Goal: Task Accomplishment & Management: Manage account settings

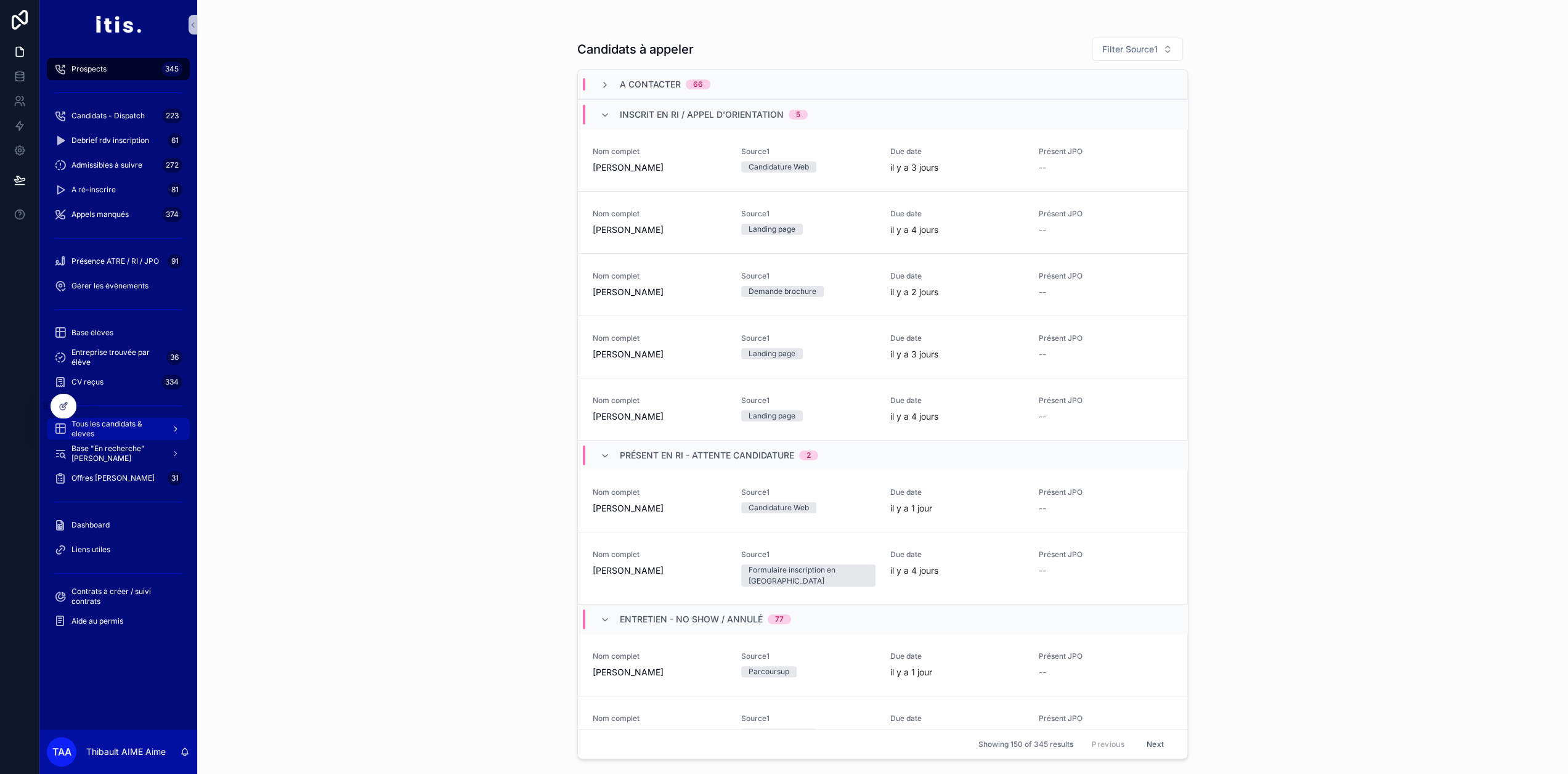
click at [135, 426] on span "Tous les candidats & eleves" at bounding box center [116, 429] width 90 height 20
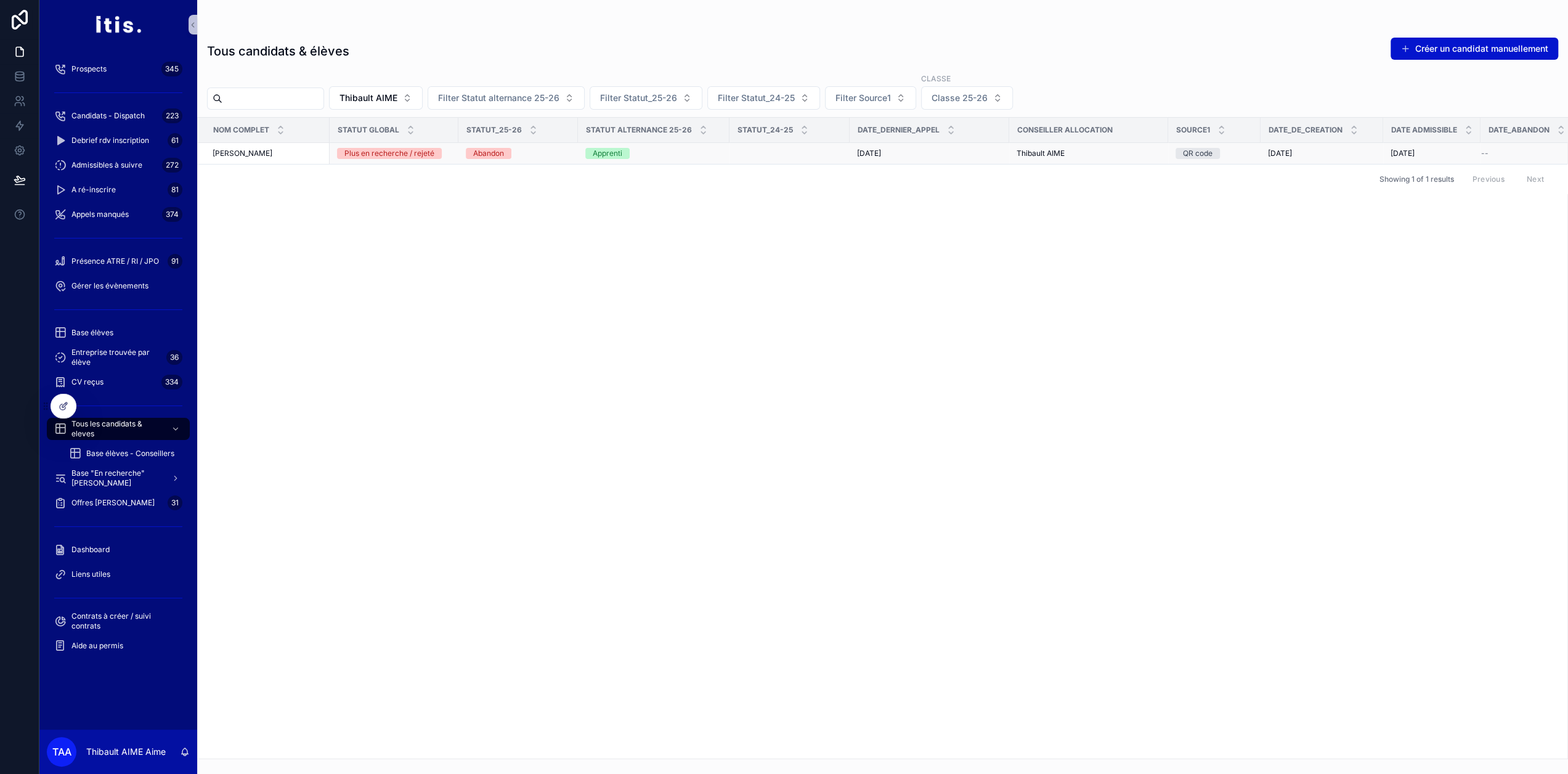
click at [300, 153] on div "[PERSON_NAME]" at bounding box center [268, 153] width 110 height 10
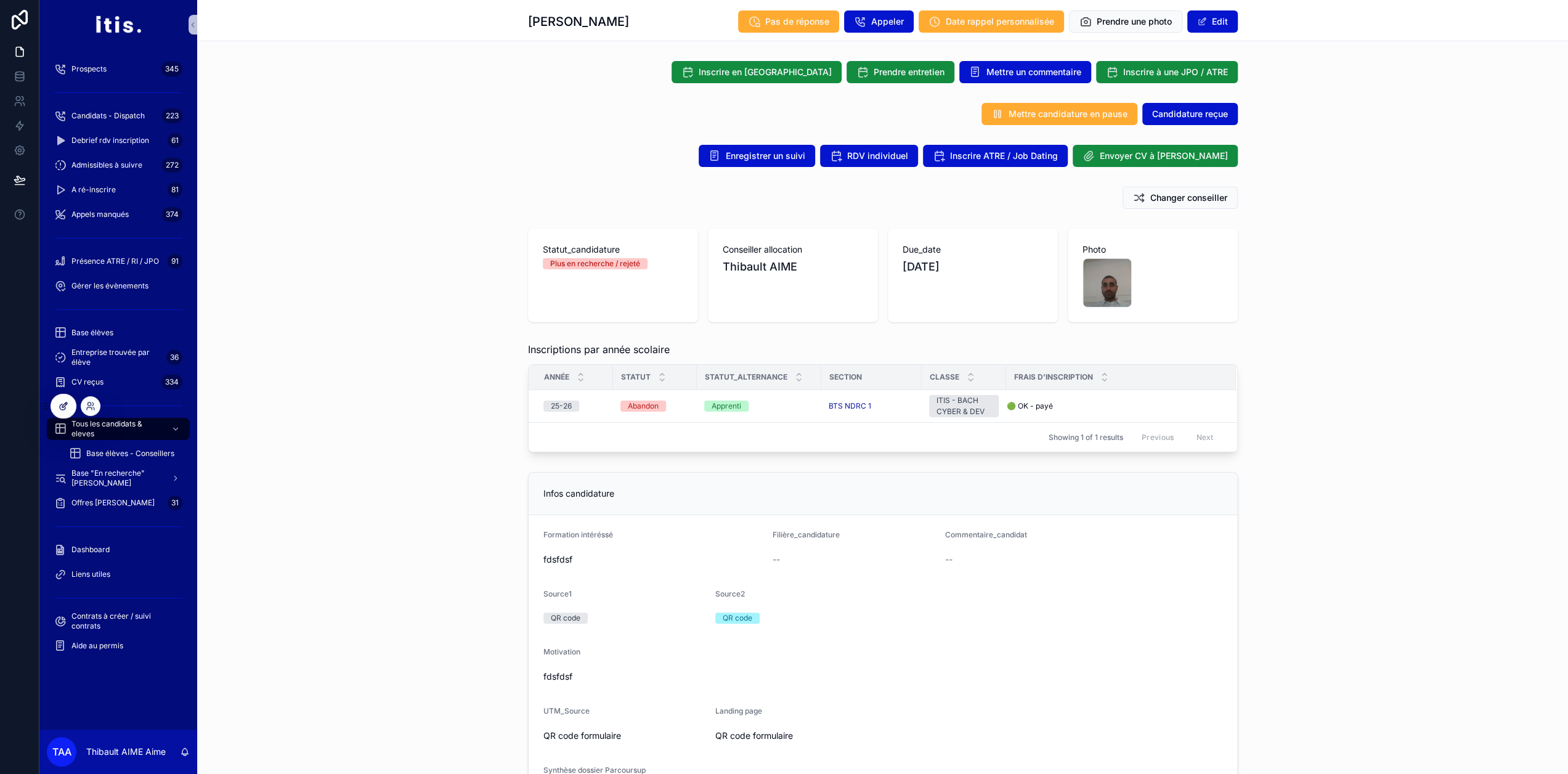
click at [66, 409] on icon at bounding box center [63, 405] width 10 height 10
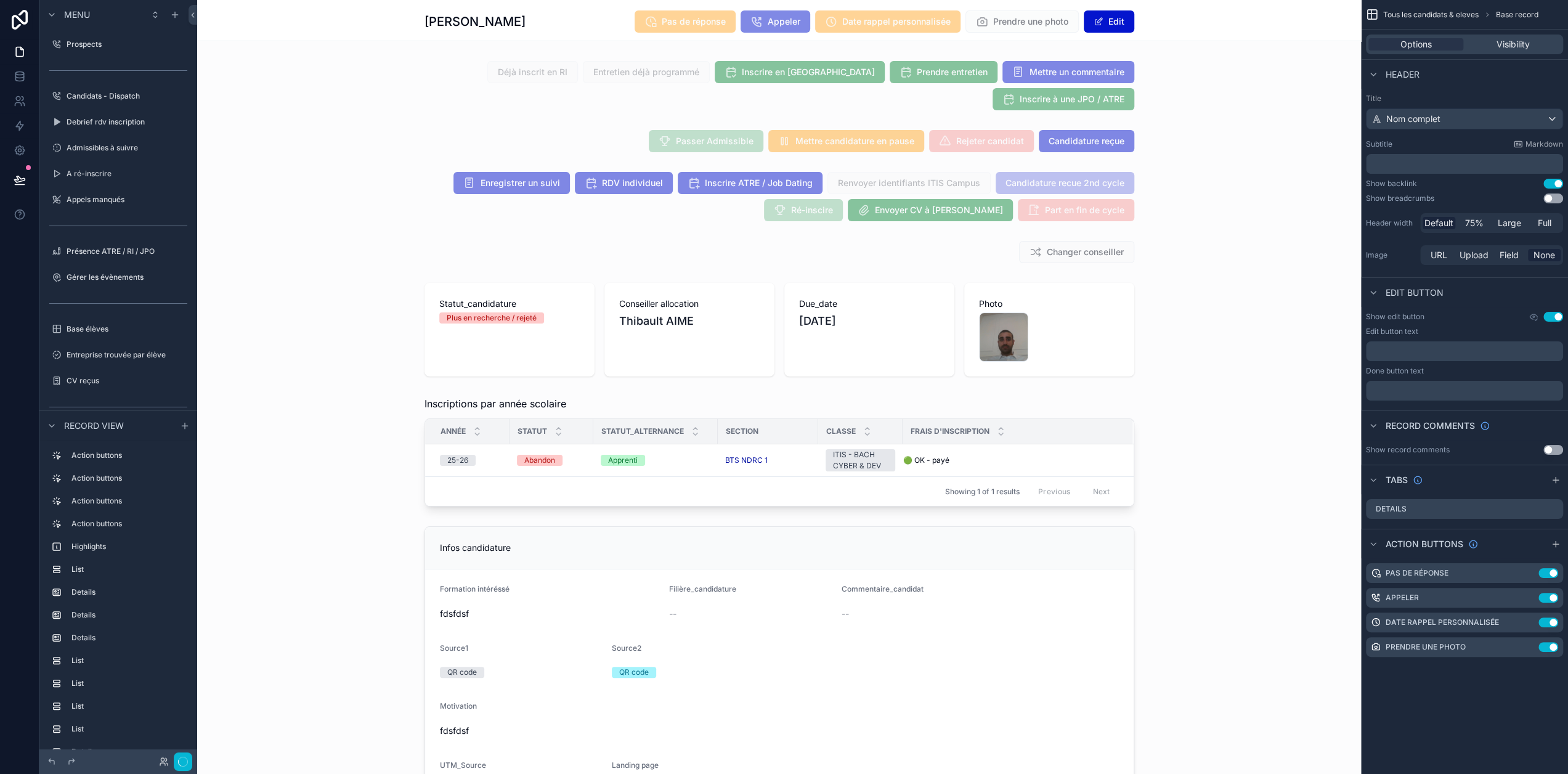
click at [597, 454] on div "scrollable content" at bounding box center [779, 452] width 1164 height 120
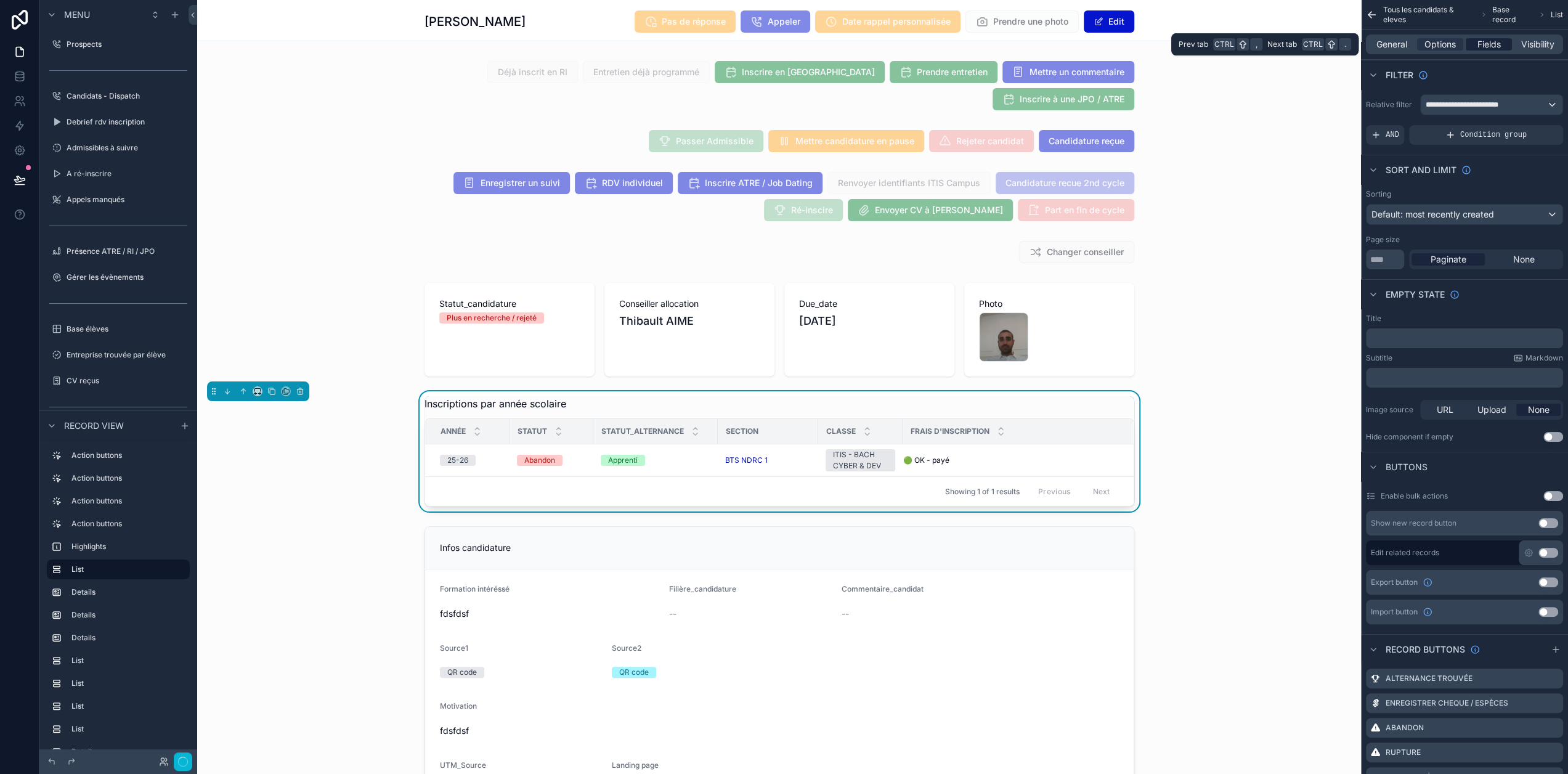
click at [1497, 46] on span "Fields" at bounding box center [1490, 44] width 24 height 12
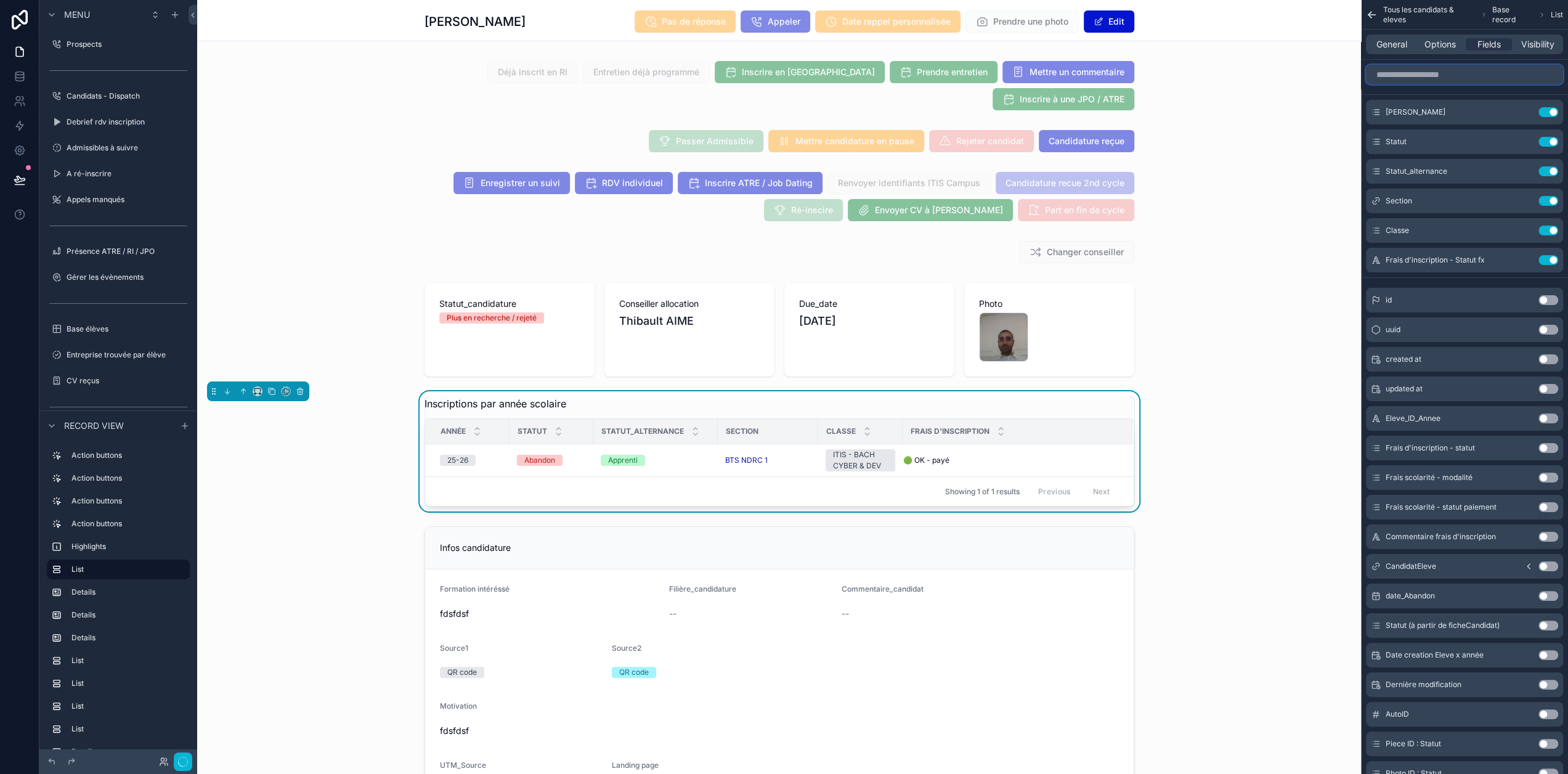
click at [1484, 78] on input "scrollable content" at bounding box center [1465, 74] width 197 height 20
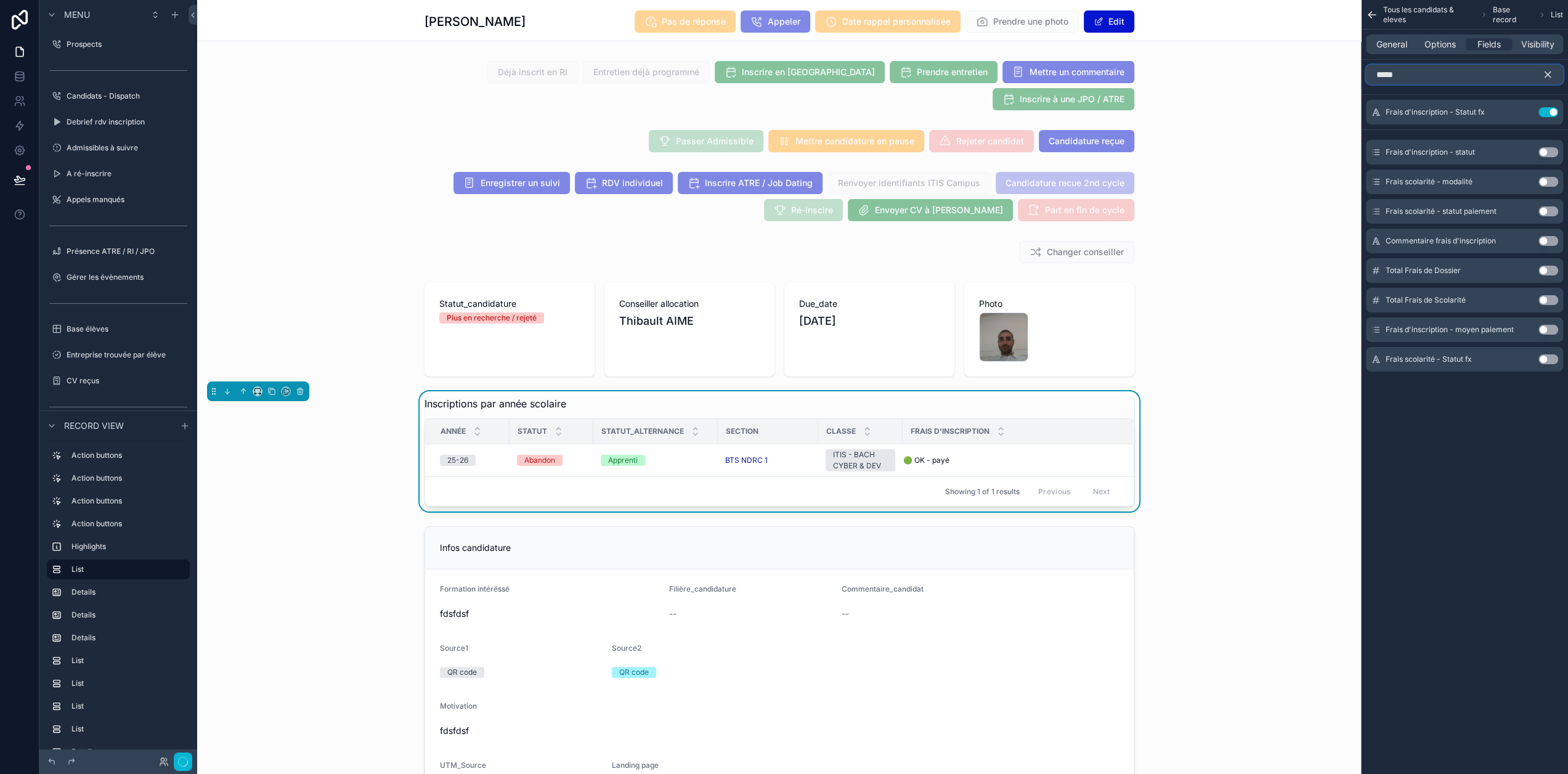
type input "*****"
click at [1558, 361] on button "Use setting" at bounding box center [1549, 358] width 20 height 10
click at [1551, 72] on icon "scrollable content" at bounding box center [1548, 75] width 5 height 5
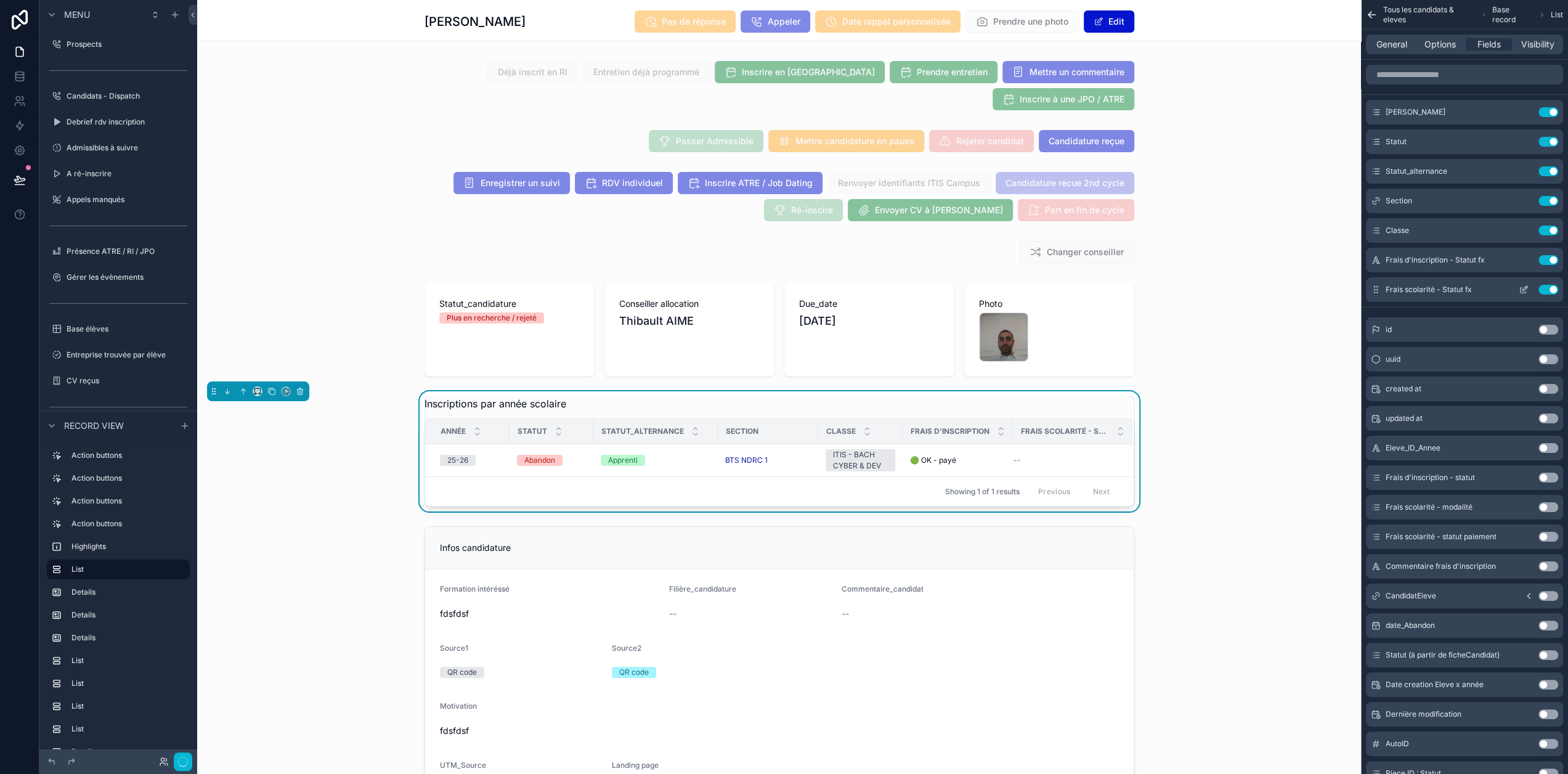
click at [1526, 290] on icon "scrollable content" at bounding box center [1524, 290] width 5 height 5
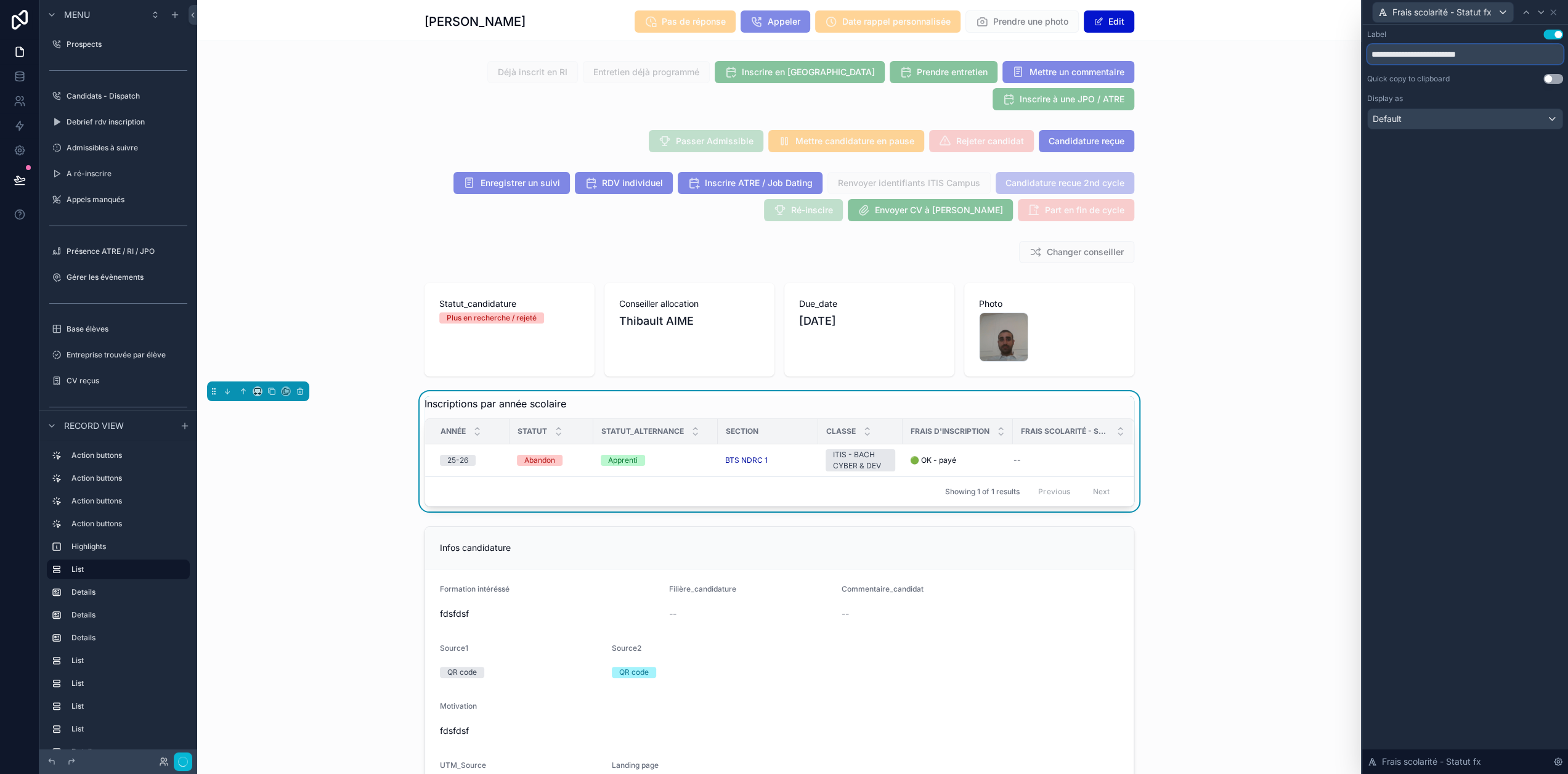
drag, startPoint x: 1503, startPoint y: 58, endPoint x: 1401, endPoint y: 64, distance: 102.2
click at [1401, 64] on div "**********" at bounding box center [1465, 79] width 196 height 99
type input "**********"
click at [1558, 16] on icon at bounding box center [1553, 11] width 10 height 10
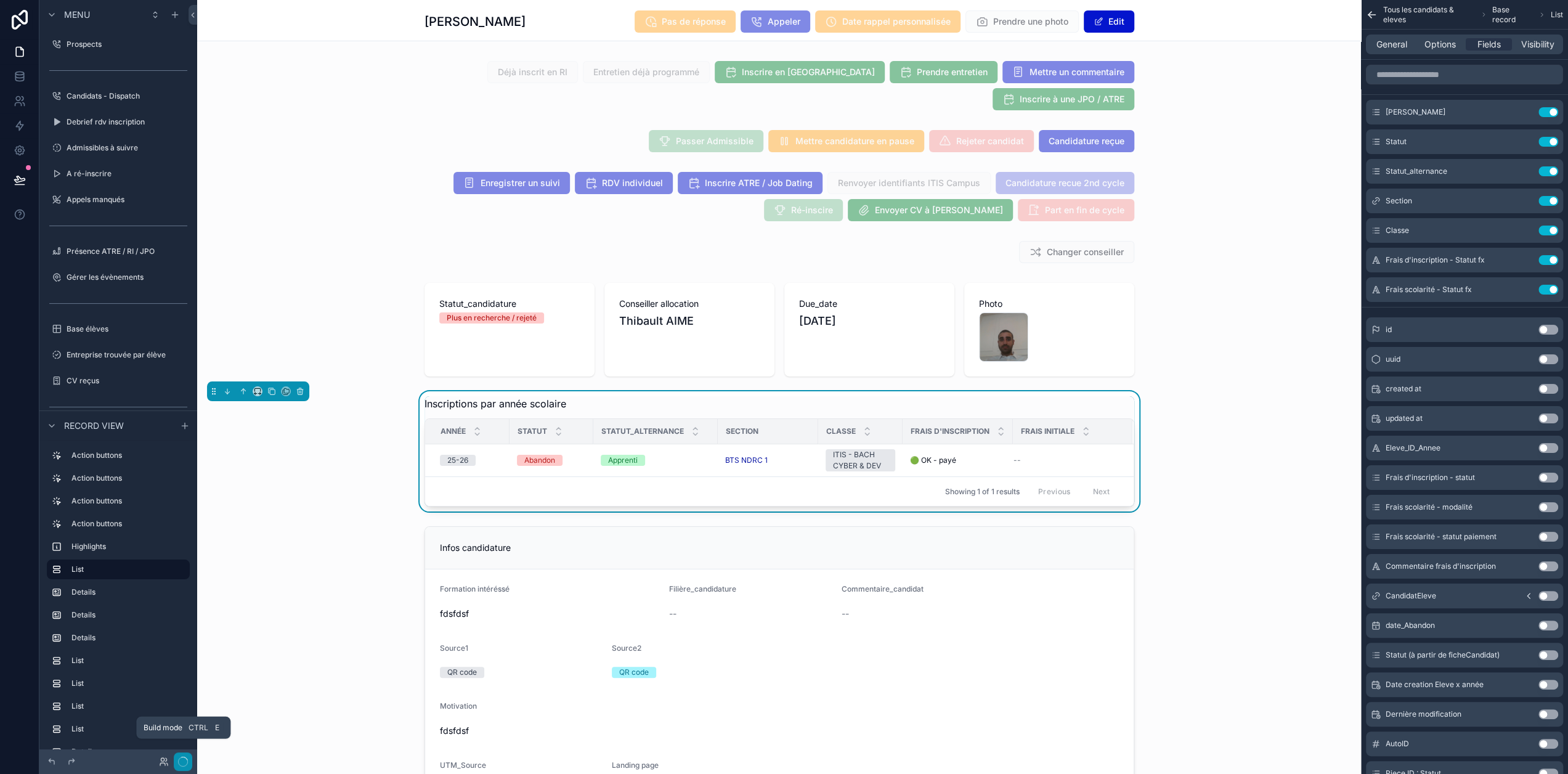
click at [183, 761] on icon "button" at bounding box center [182, 761] width 10 height 10
click at [186, 763] on icon "button" at bounding box center [182, 761] width 10 height 10
click at [188, 764] on button "button" at bounding box center [182, 761] width 18 height 18
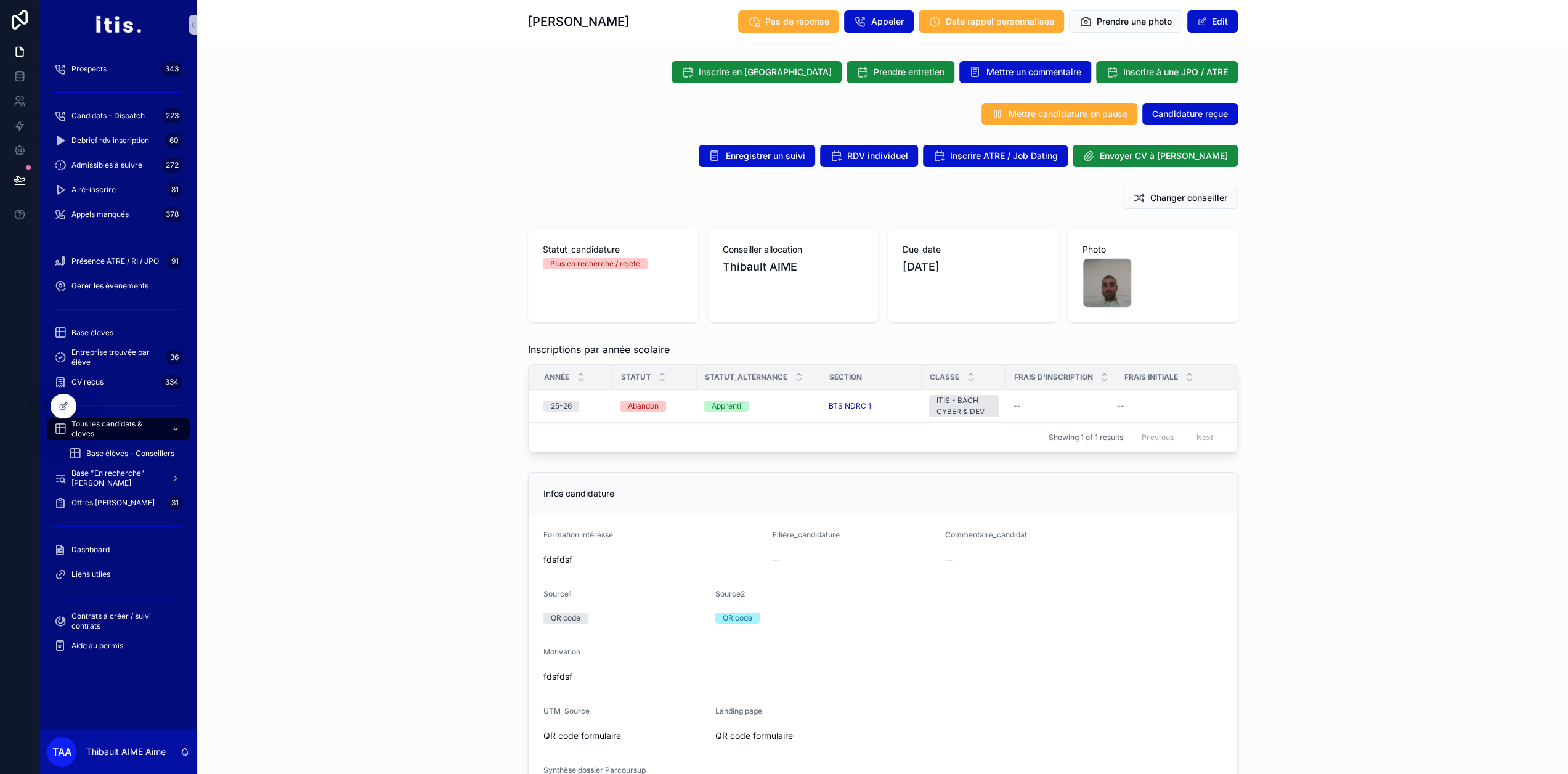
click at [123, 431] on span "Tous les candidats & eleves" at bounding box center [116, 429] width 90 height 20
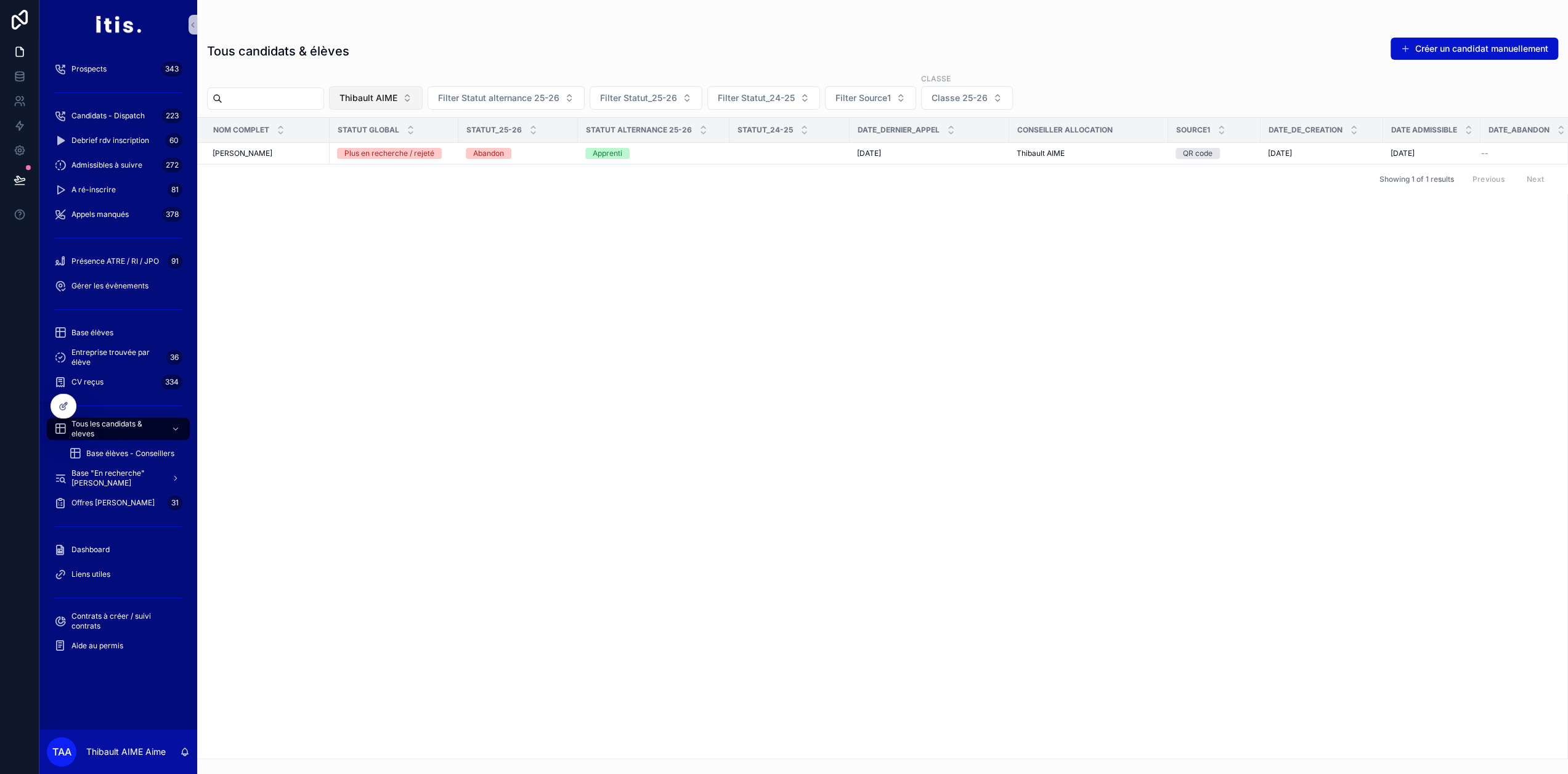
click at [398, 98] on span "Thibault AIME" at bounding box center [368, 98] width 58 height 12
click at [387, 146] on div "None" at bounding box center [403, 147] width 148 height 20
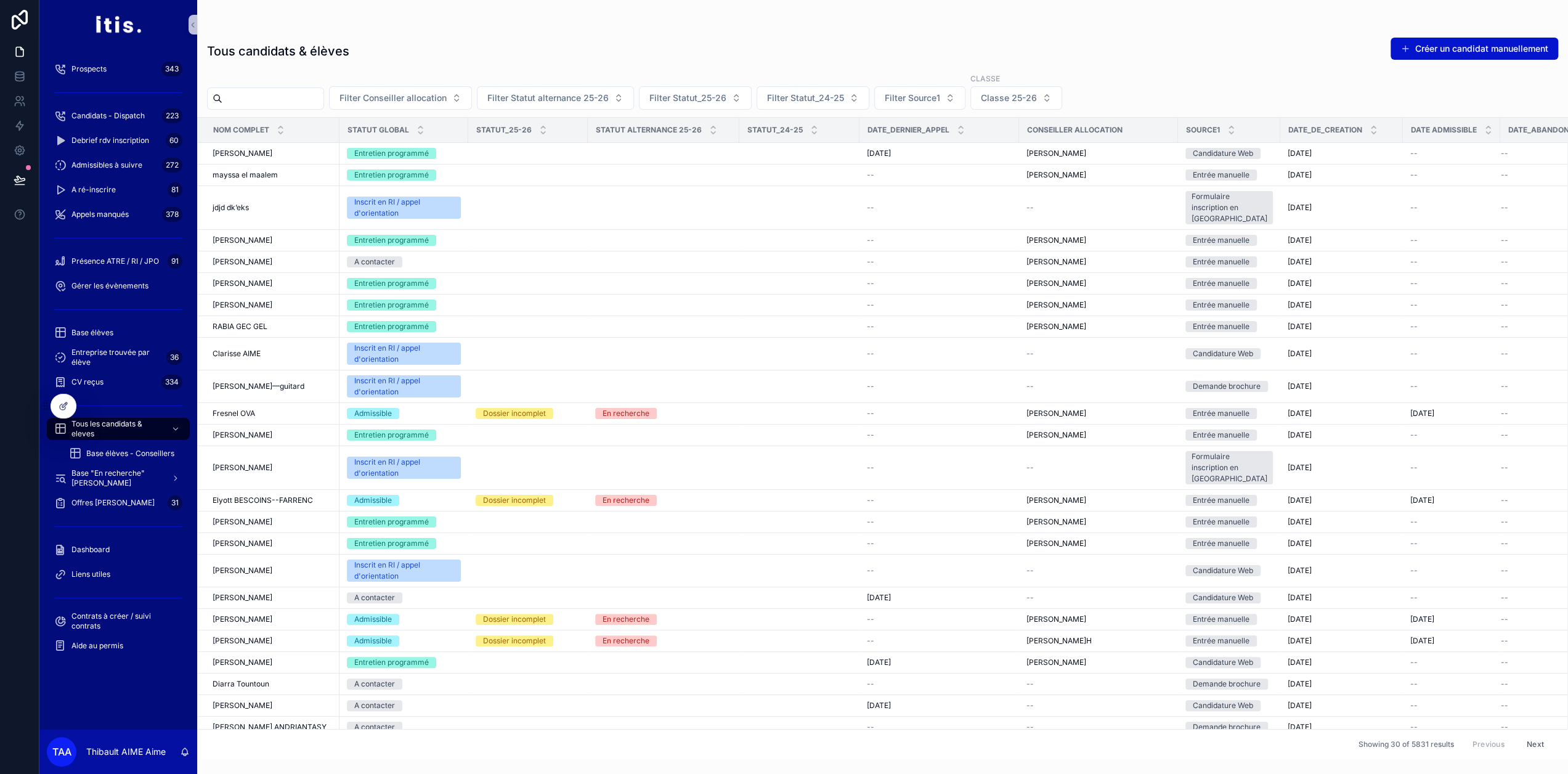
click at [312, 101] on input "scrollable content" at bounding box center [273, 98] width 101 height 17
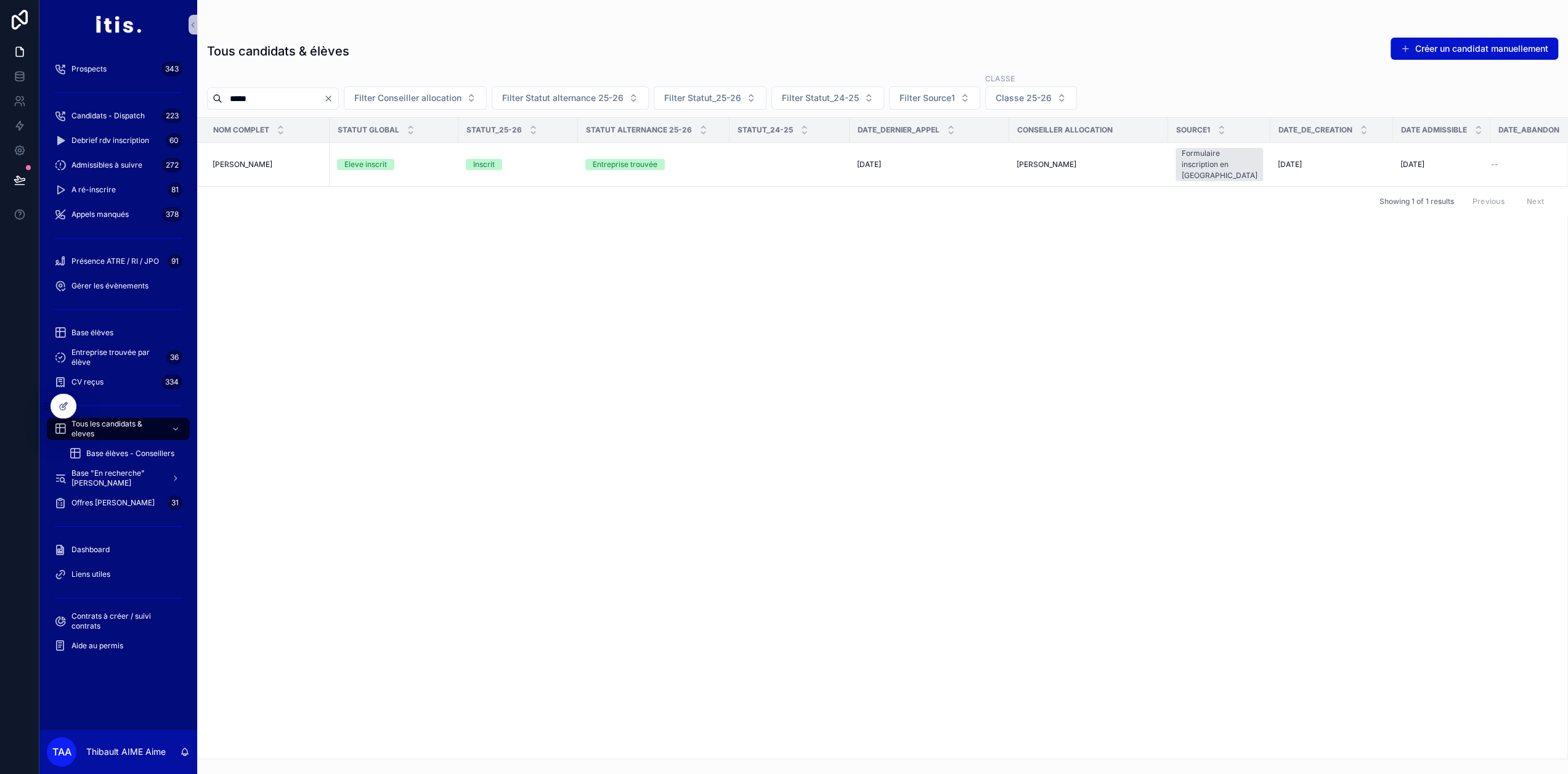
type input "*****"
click at [308, 151] on td "Lynda Vang Lynda Vang" at bounding box center [263, 165] width 132 height 44
click at [302, 160] on div "Lynda Vang Lynda Vang" at bounding box center [268, 164] width 110 height 10
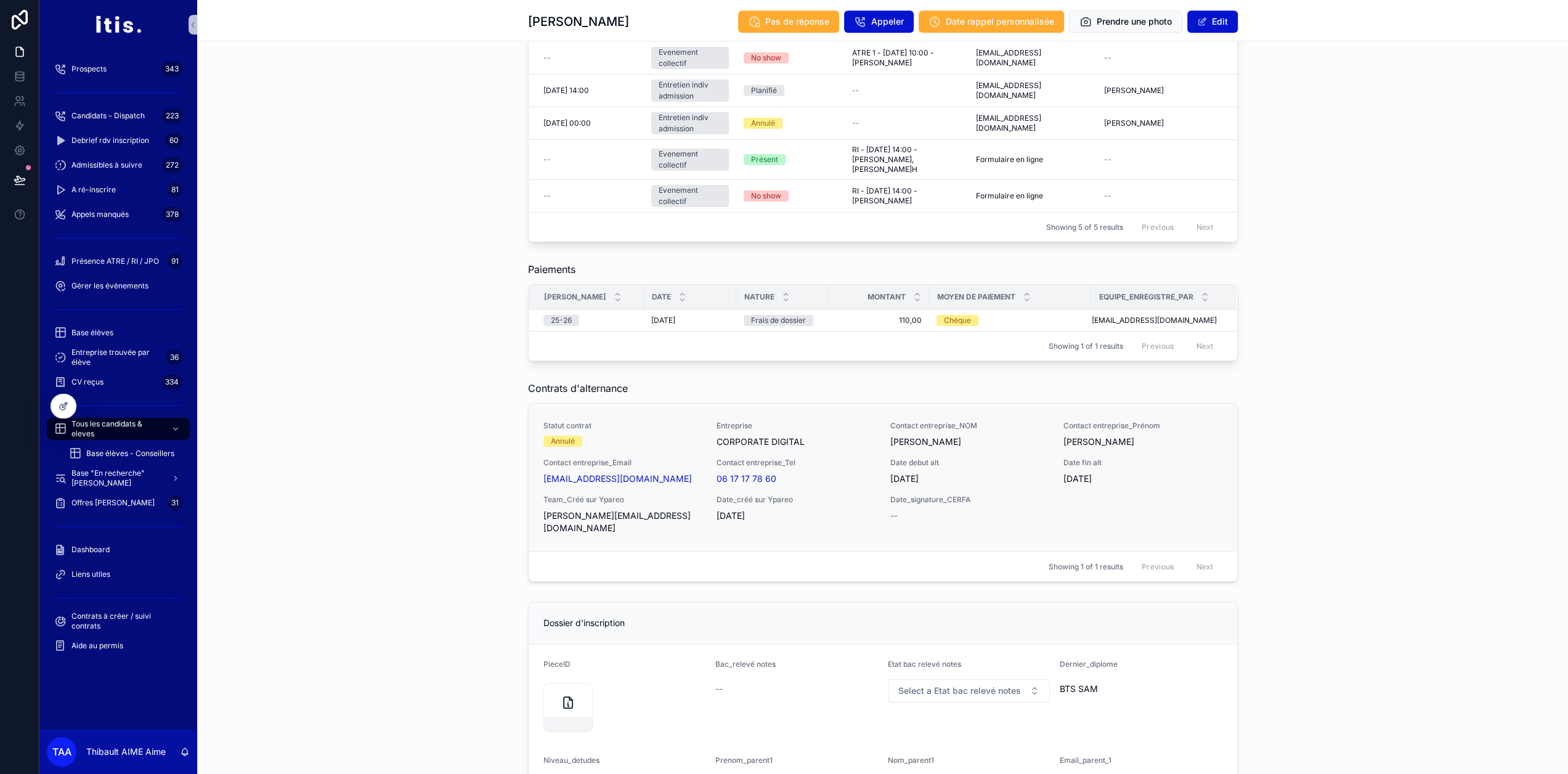
scroll to position [1080, 0]
click at [60, 409] on icon at bounding box center [63, 407] width 5 height 5
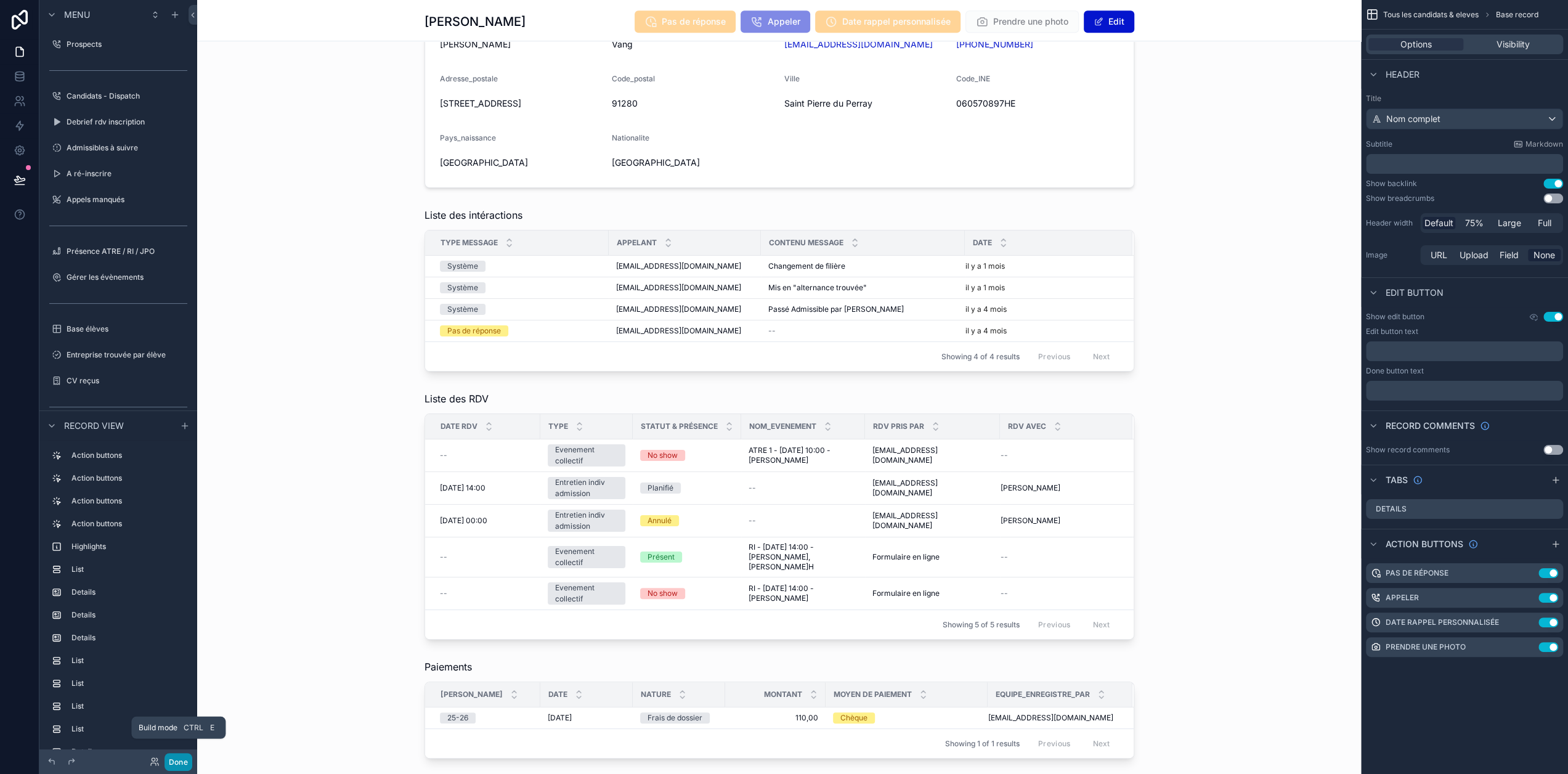
click at [186, 757] on button "Done" at bounding box center [179, 762] width 28 height 17
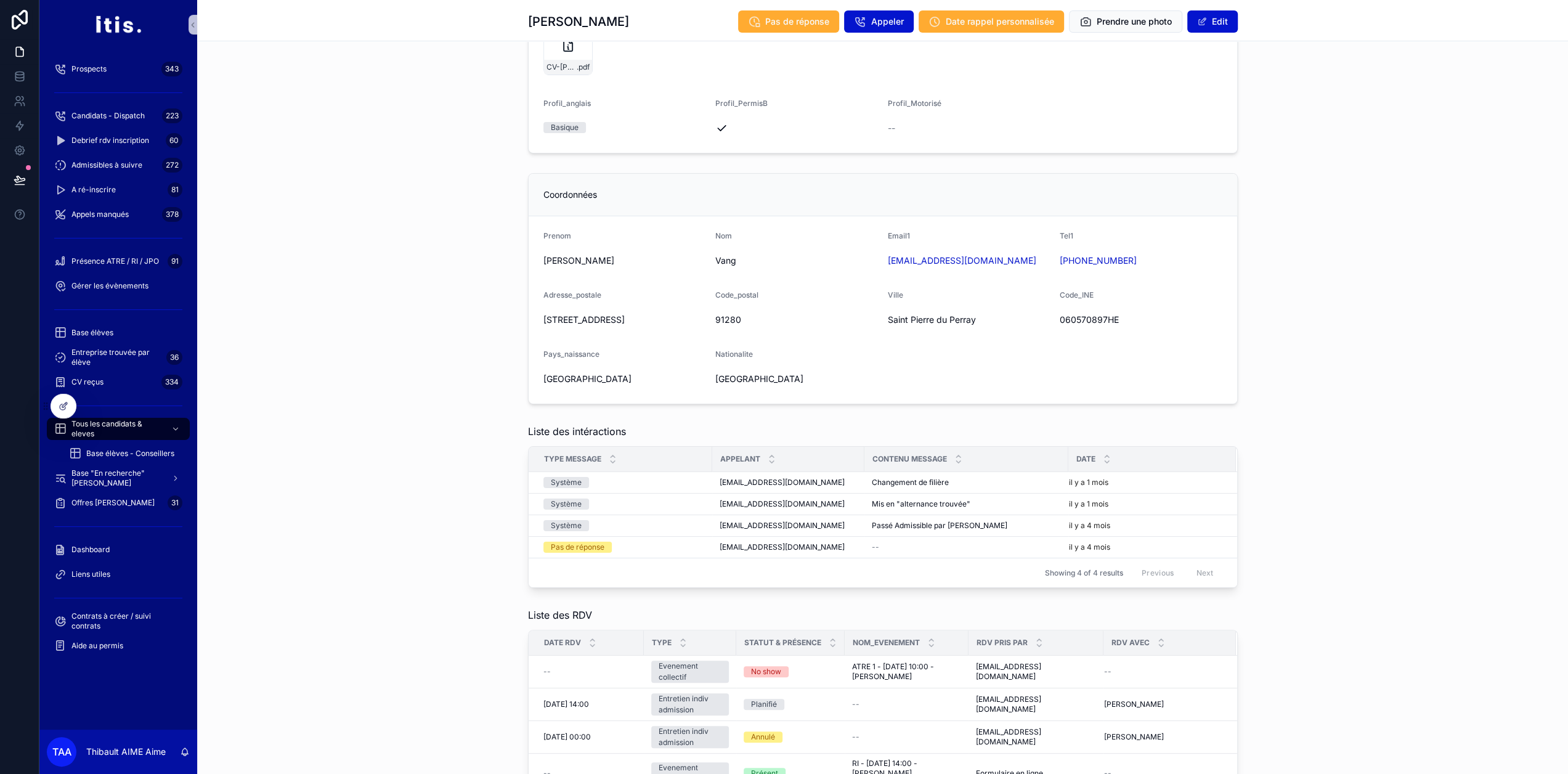
scroll to position [465, 0]
click at [110, 422] on span "Tous les candidats & eleves" at bounding box center [116, 429] width 90 height 20
